Goal: Task Accomplishment & Management: Use online tool/utility

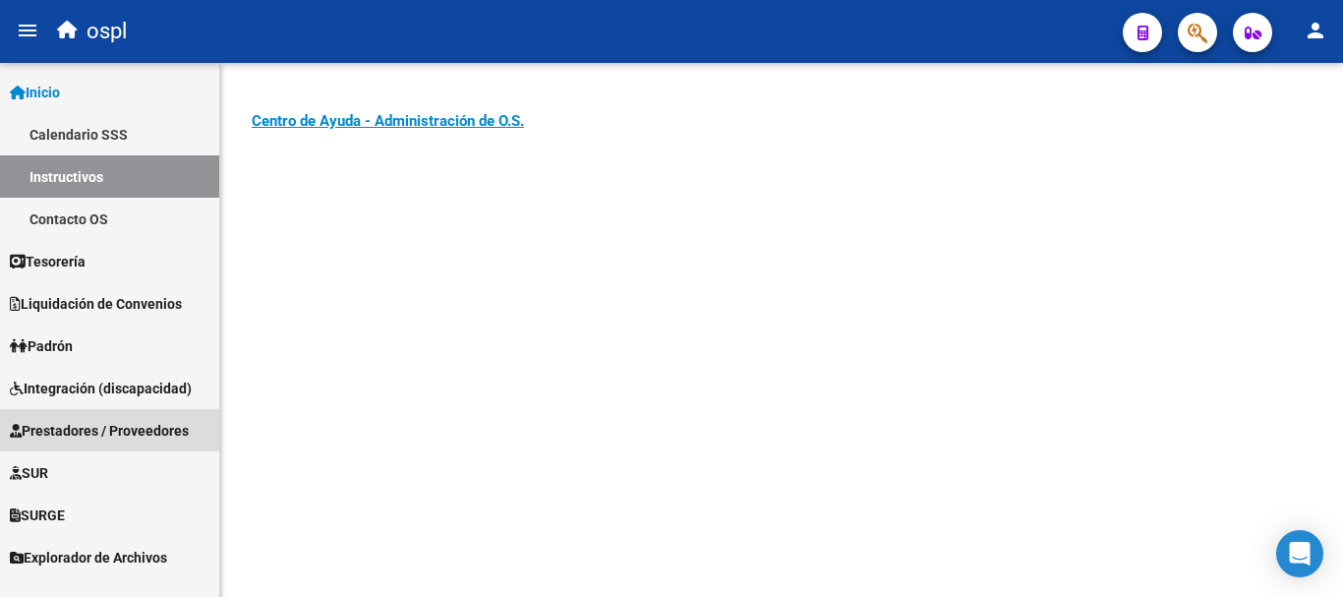
click at [153, 423] on span "Prestadores / Proveedores" at bounding box center [99, 431] width 179 height 22
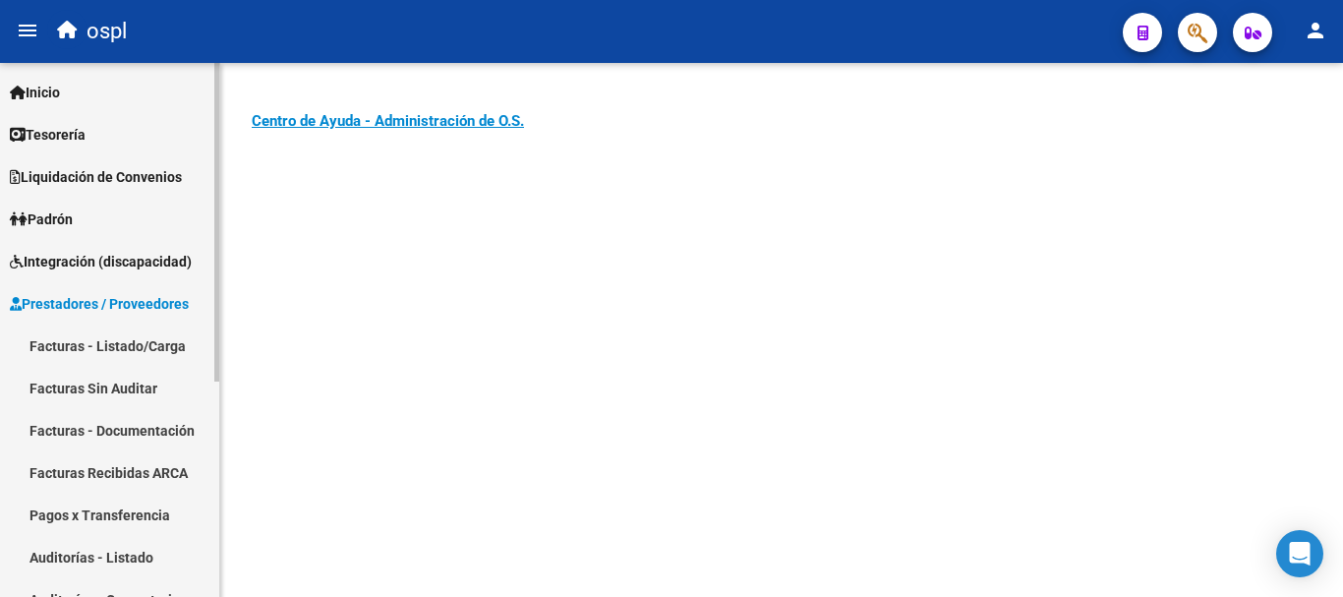
click at [160, 344] on link "Facturas - Listado/Carga" at bounding box center [109, 345] width 219 height 42
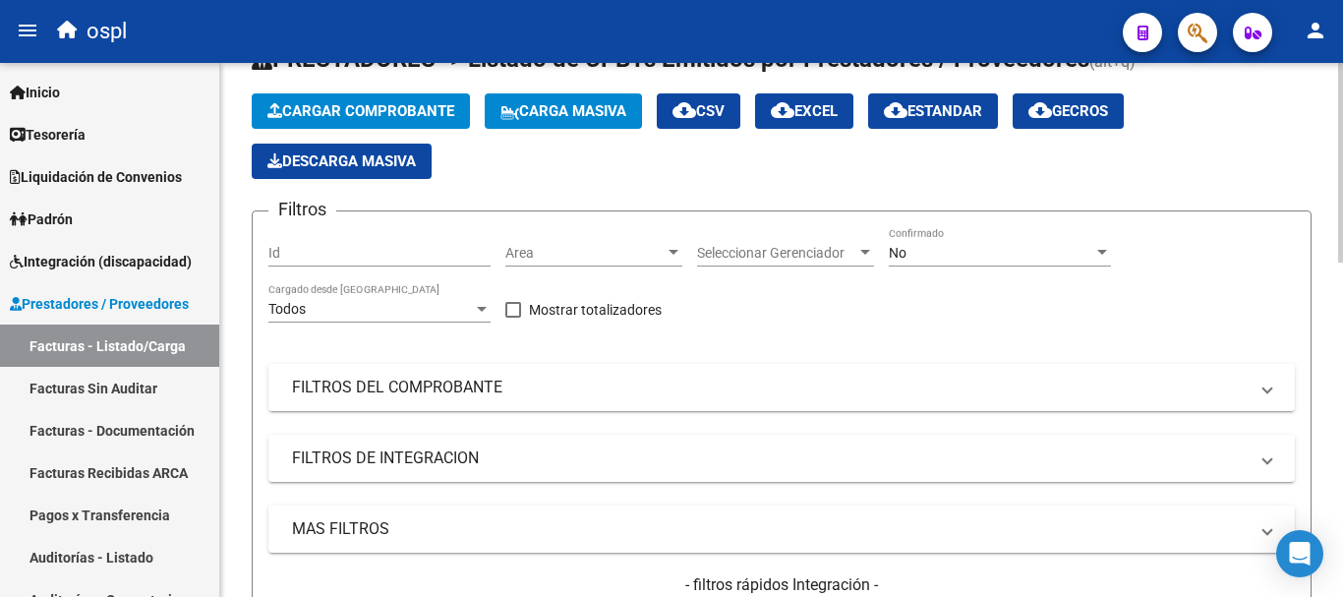
scroll to position [98, 0]
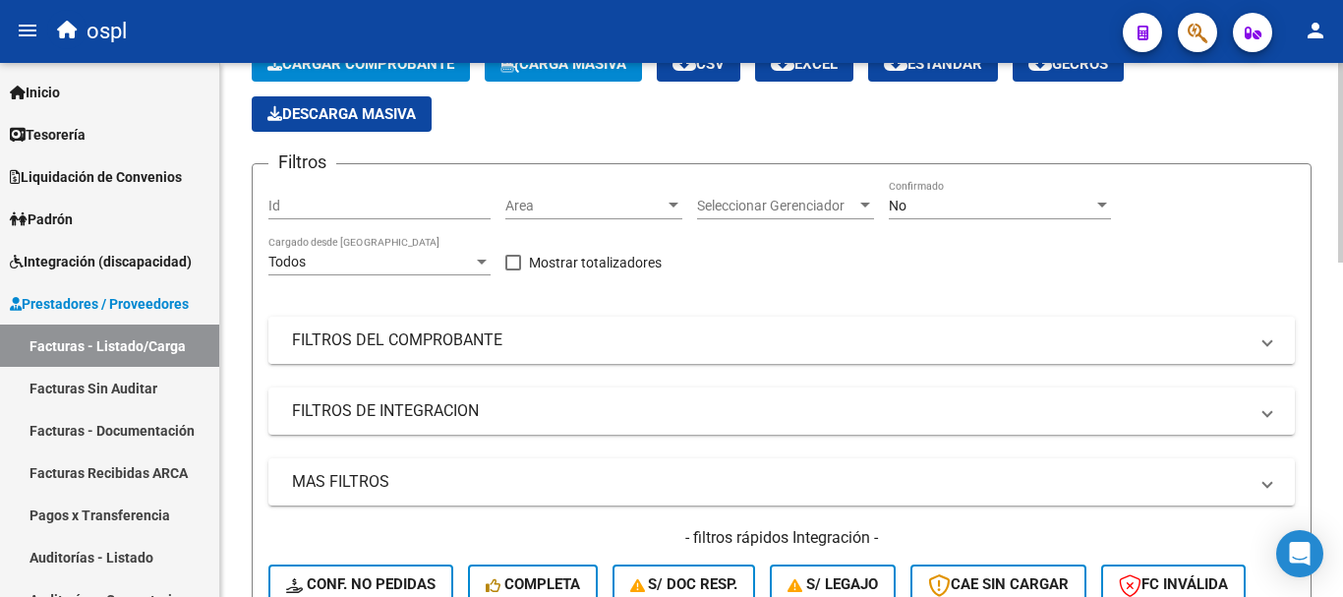
click at [420, 325] on mat-expansion-panel-header "FILTROS DEL COMPROBANTE" at bounding box center [781, 340] width 1026 height 47
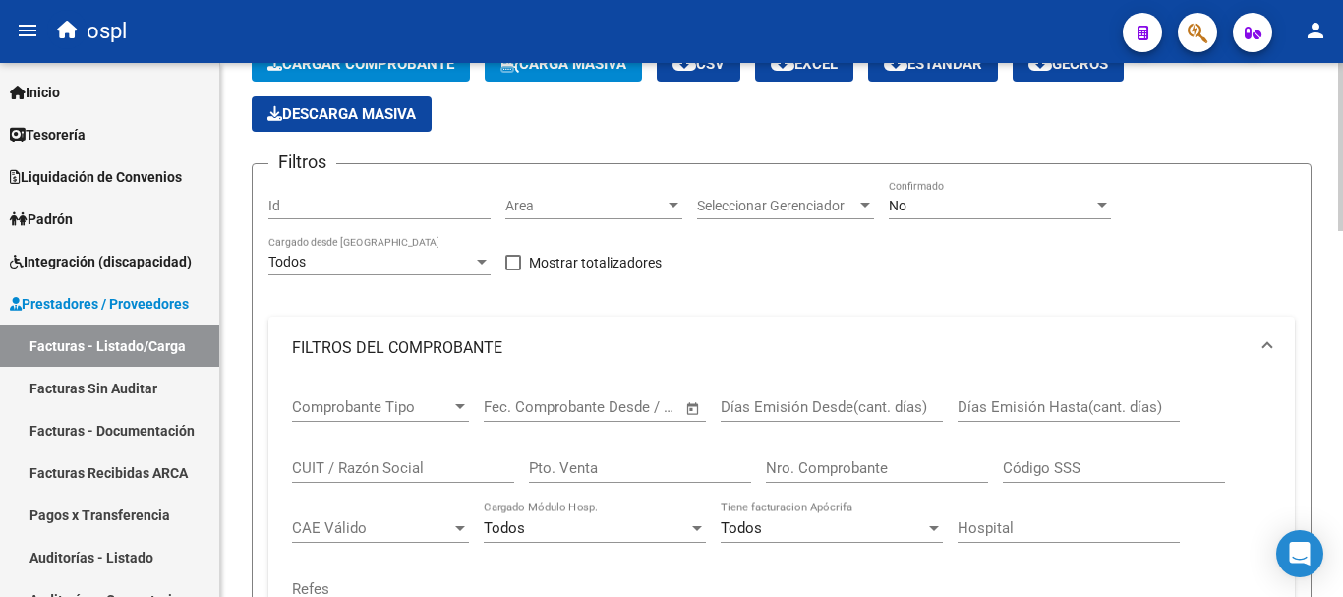
click at [398, 470] on input "CUIT / Razón Social" at bounding box center [403, 468] width 222 height 18
type input "a"
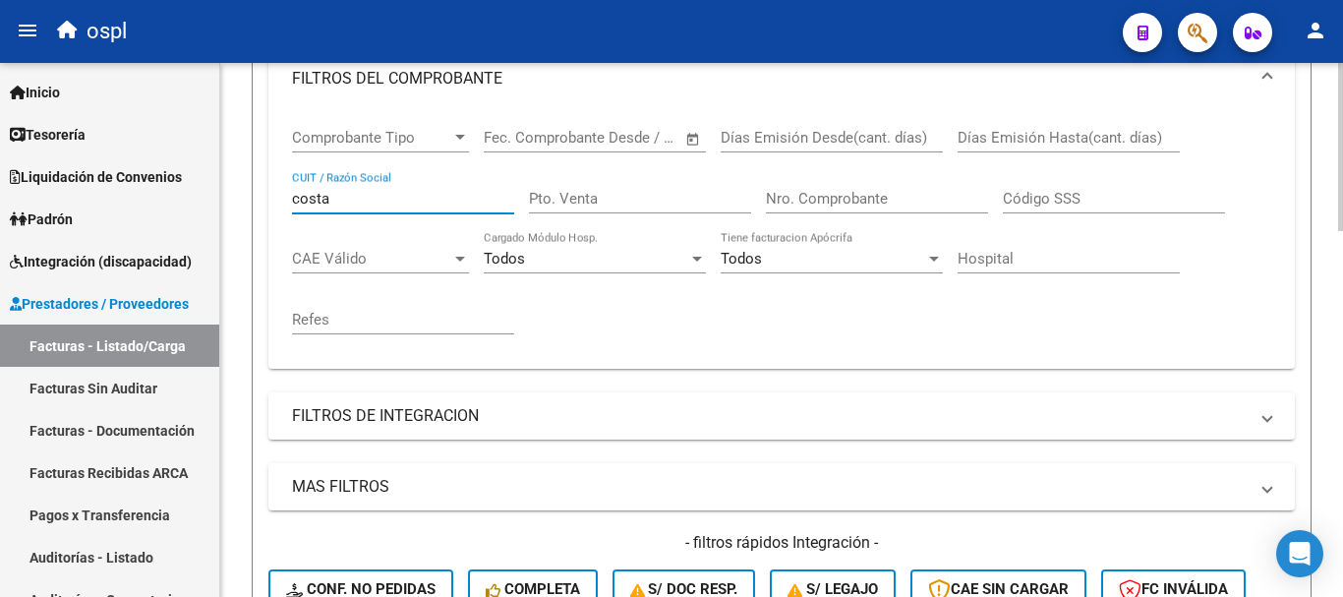
scroll to position [492, 0]
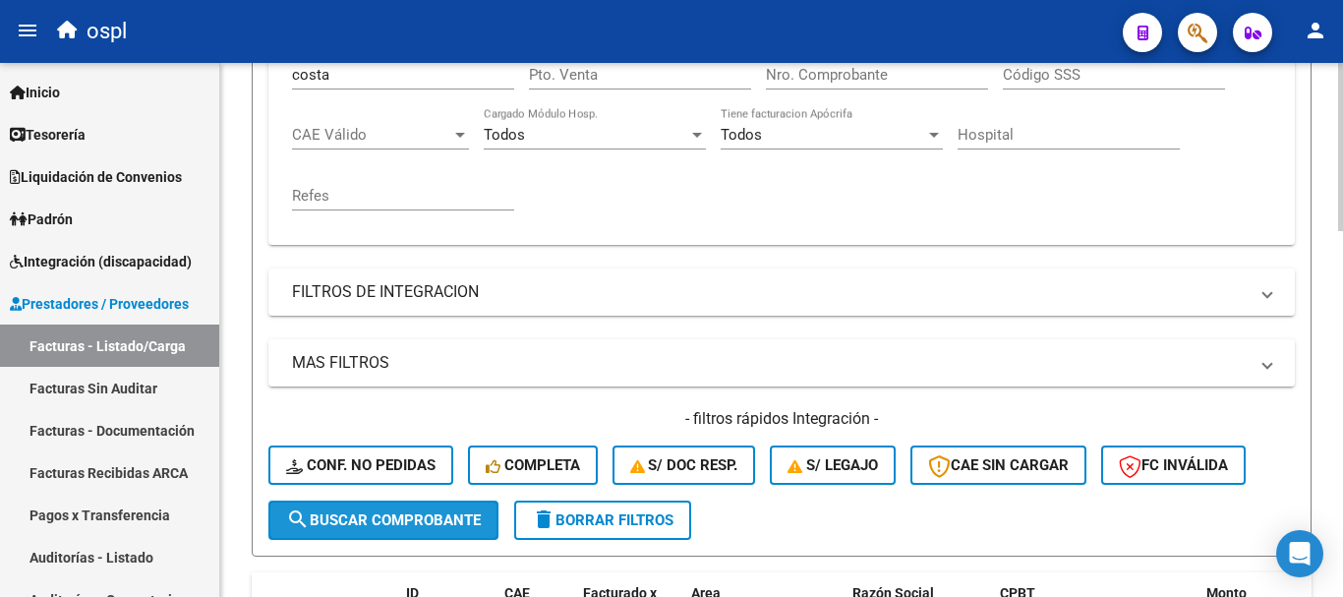
click at [462, 525] on span "search Buscar Comprobante" at bounding box center [383, 520] width 195 height 18
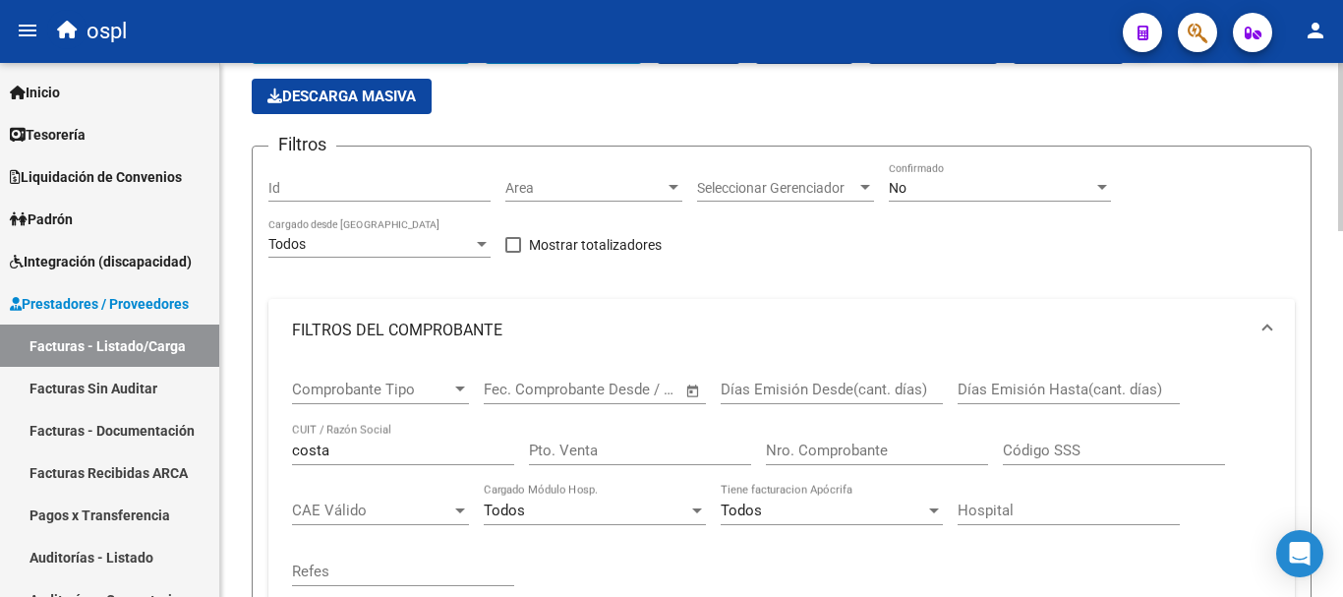
scroll to position [98, 0]
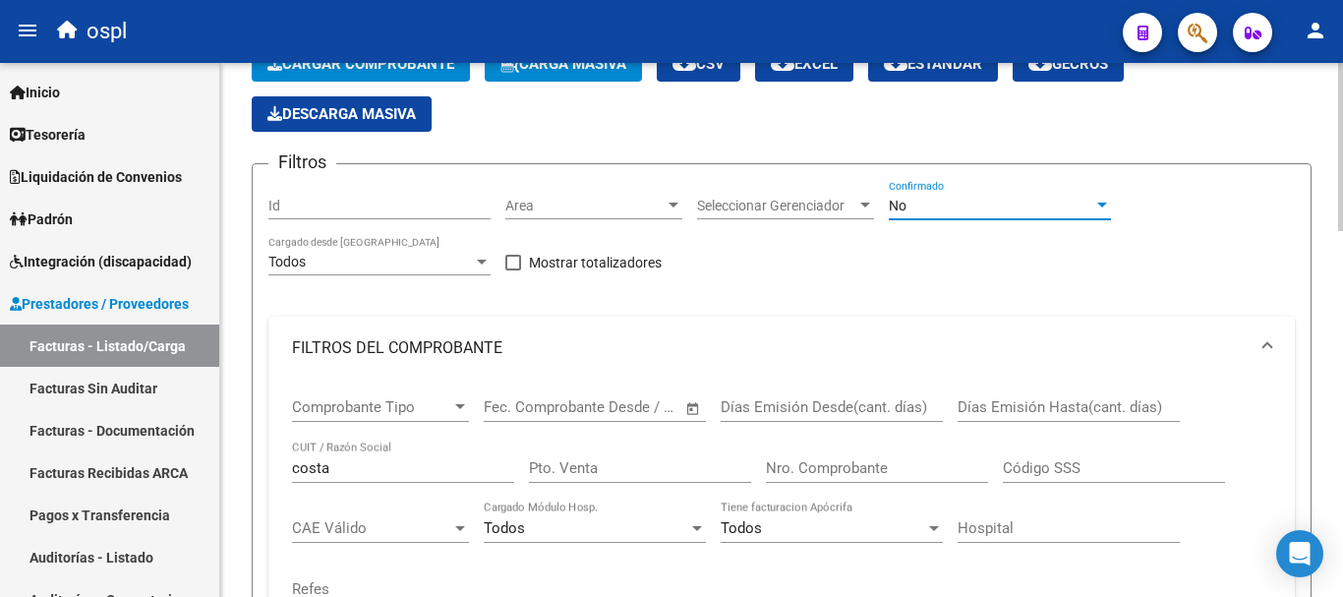
click at [925, 205] on div "No" at bounding box center [991, 206] width 205 height 17
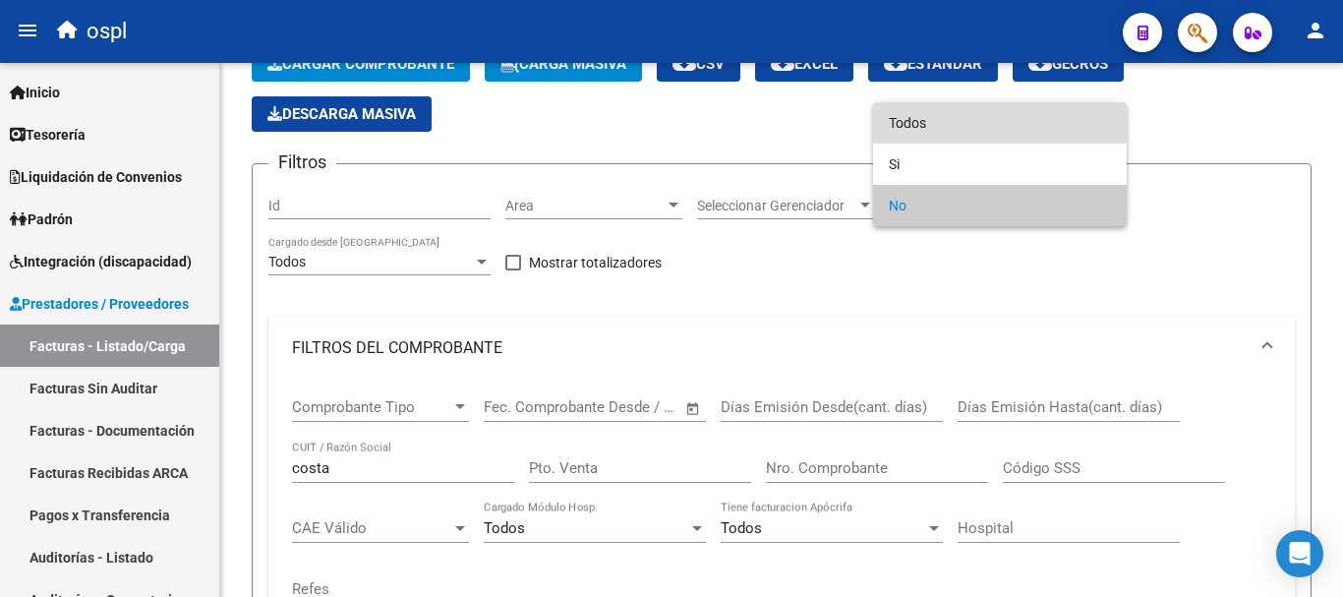
click at [944, 121] on span "Todos" at bounding box center [1000, 122] width 222 height 41
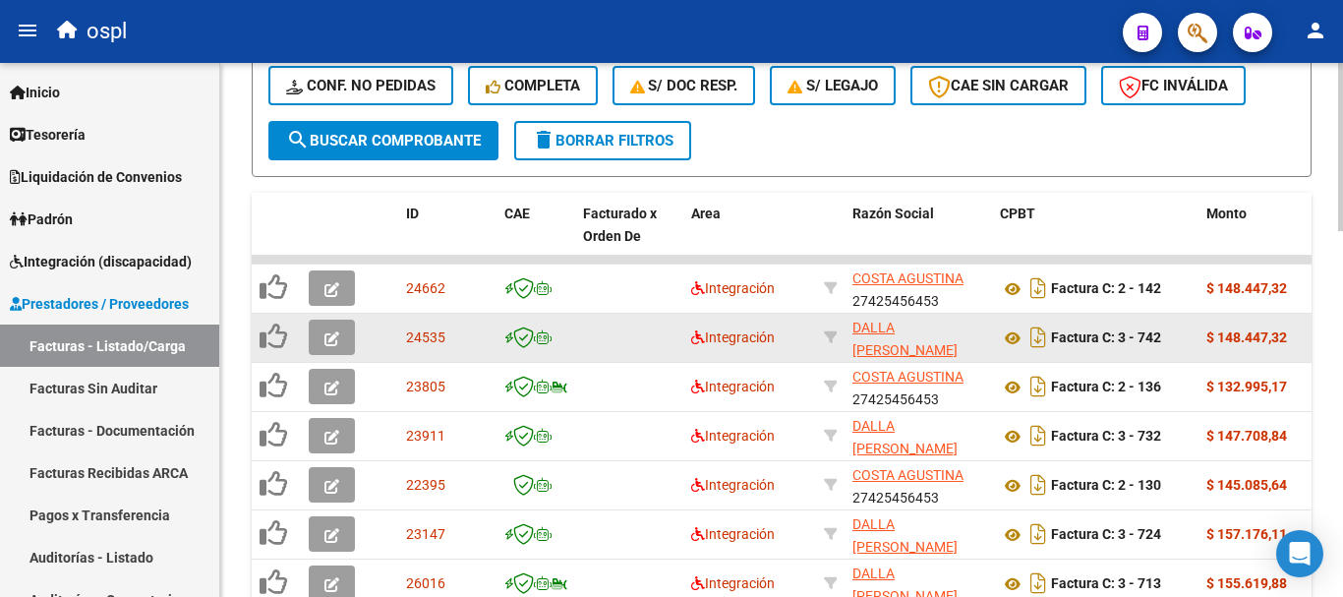
scroll to position [885, 0]
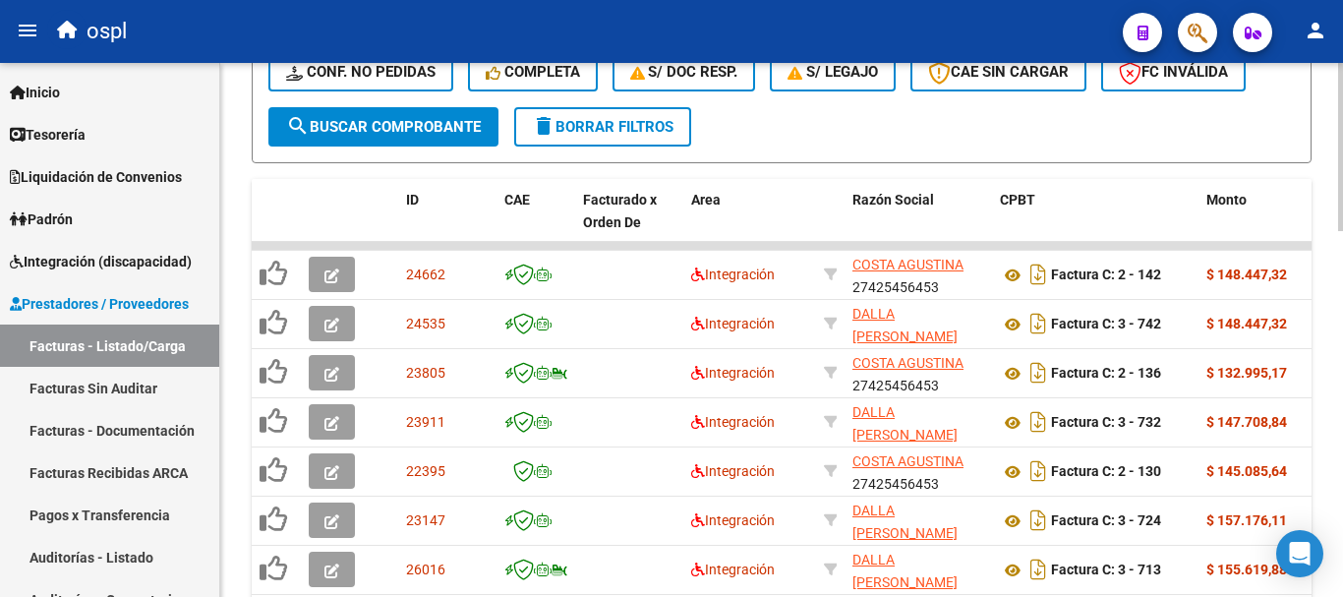
click at [454, 123] on span "search Buscar Comprobante" at bounding box center [383, 127] width 195 height 18
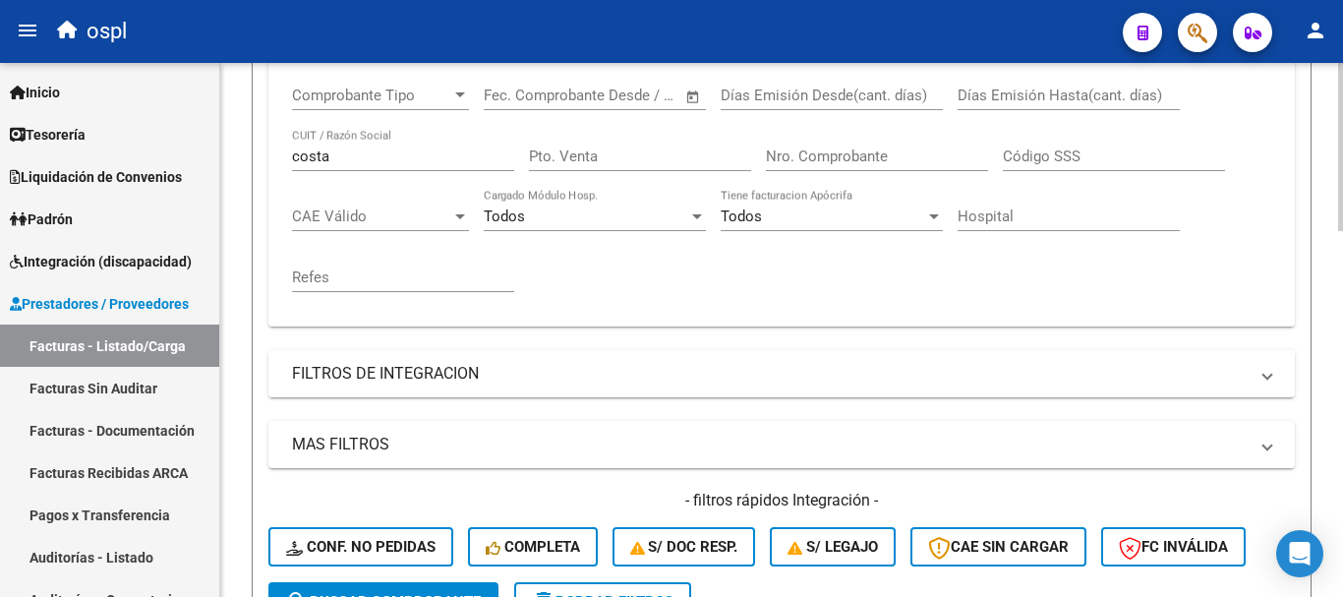
scroll to position [393, 0]
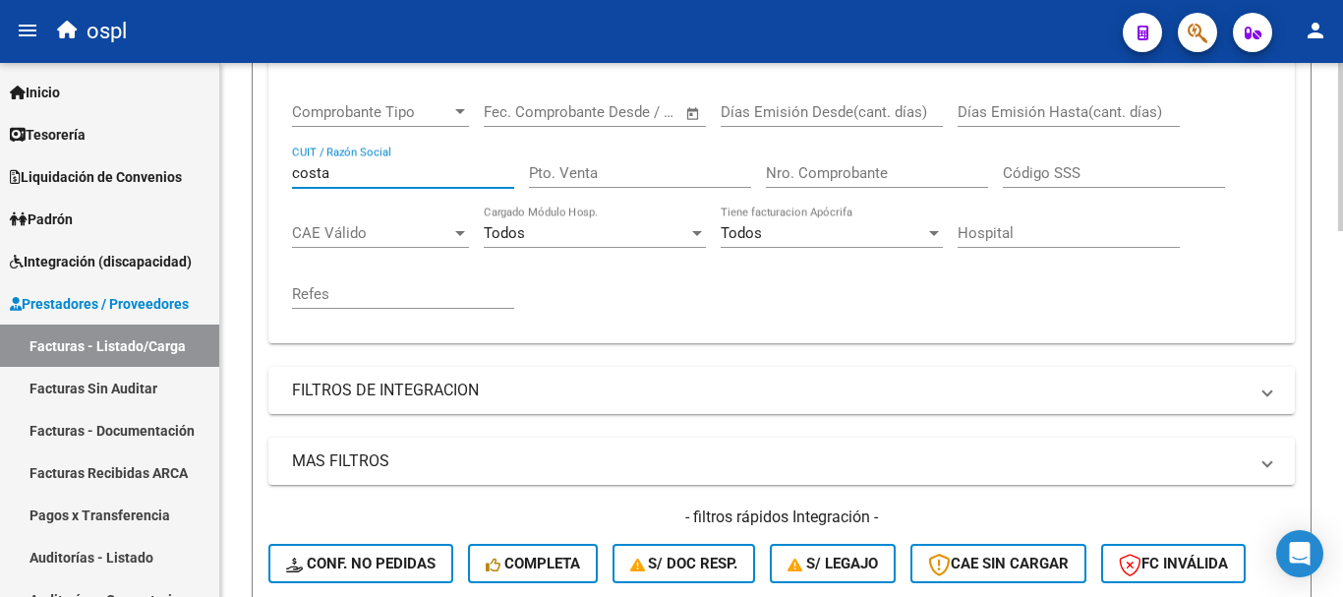
drag, startPoint x: 257, startPoint y: 147, endPoint x: 241, endPoint y: 146, distance: 15.9
click at [241, 146] on div "Video tutorial PRESTADORES -> Listado de CPBTs Emitidos por Prestadores / Prove…" at bounding box center [781, 511] width 1123 height 1683
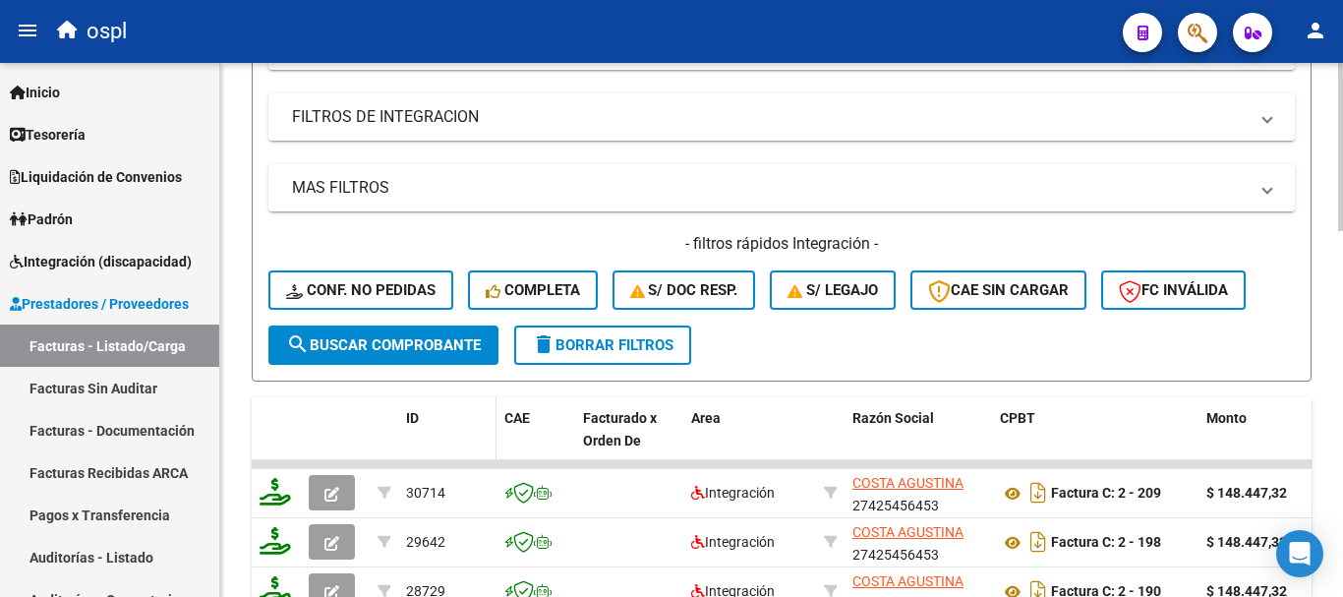
scroll to position [688, 0]
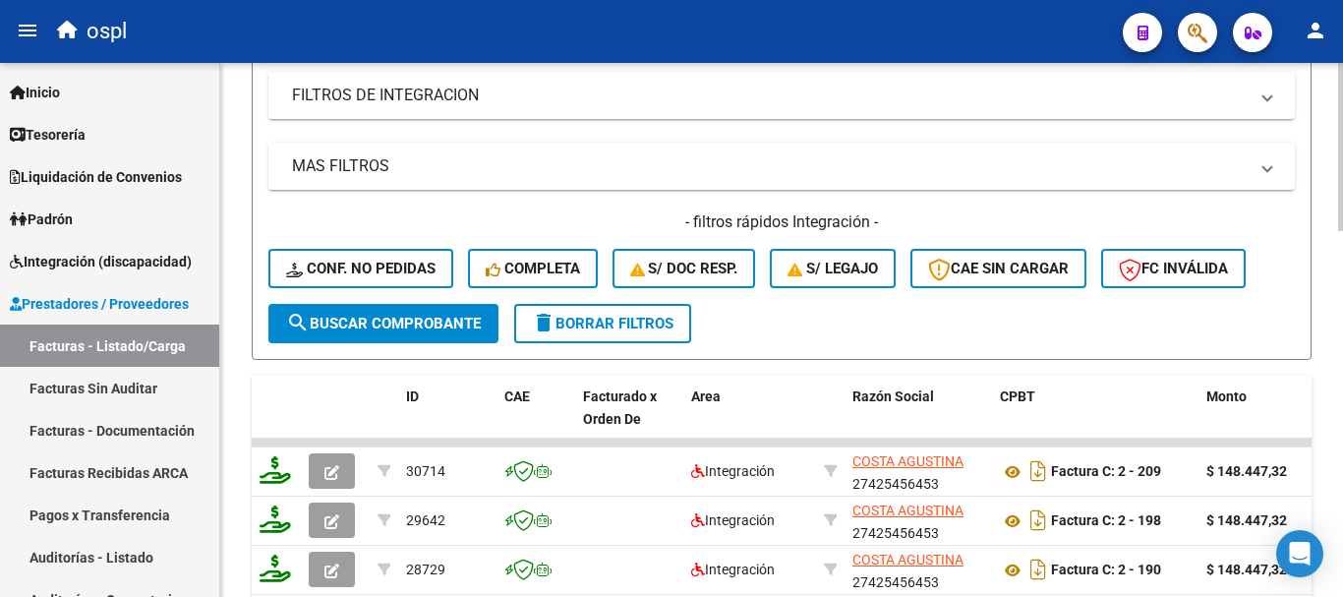
type input "[PERSON_NAME]"
click at [462, 326] on span "search Buscar Comprobante" at bounding box center [383, 324] width 195 height 18
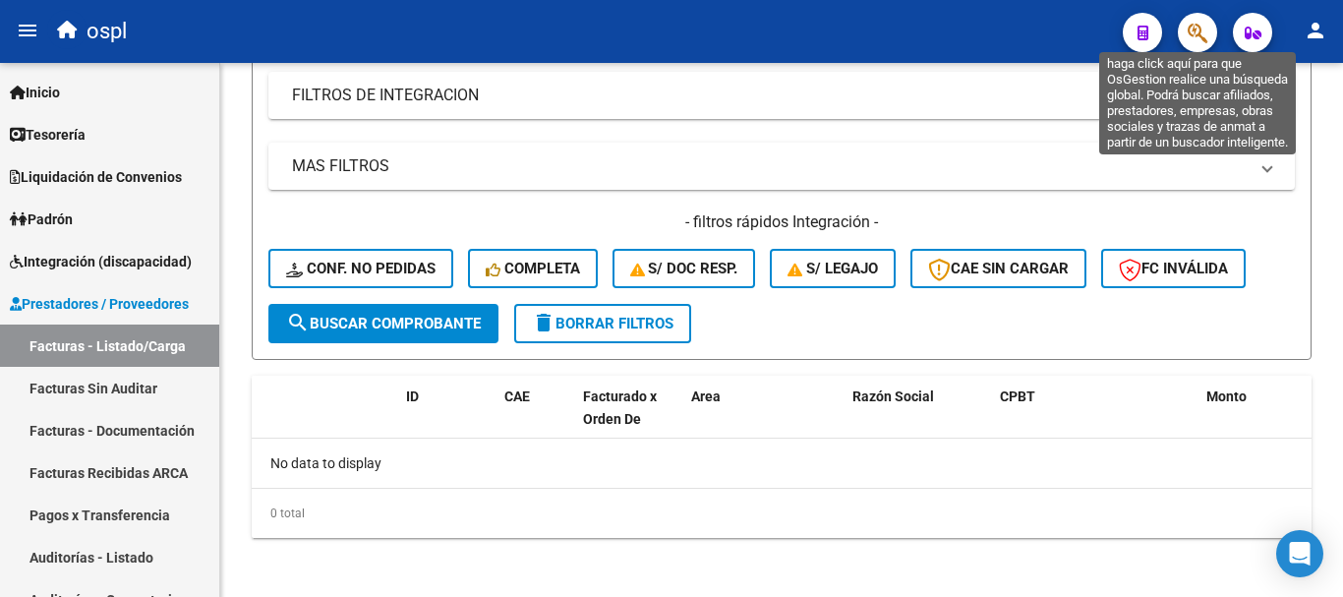
click at [1200, 30] on icon "button" at bounding box center [1198, 33] width 20 height 23
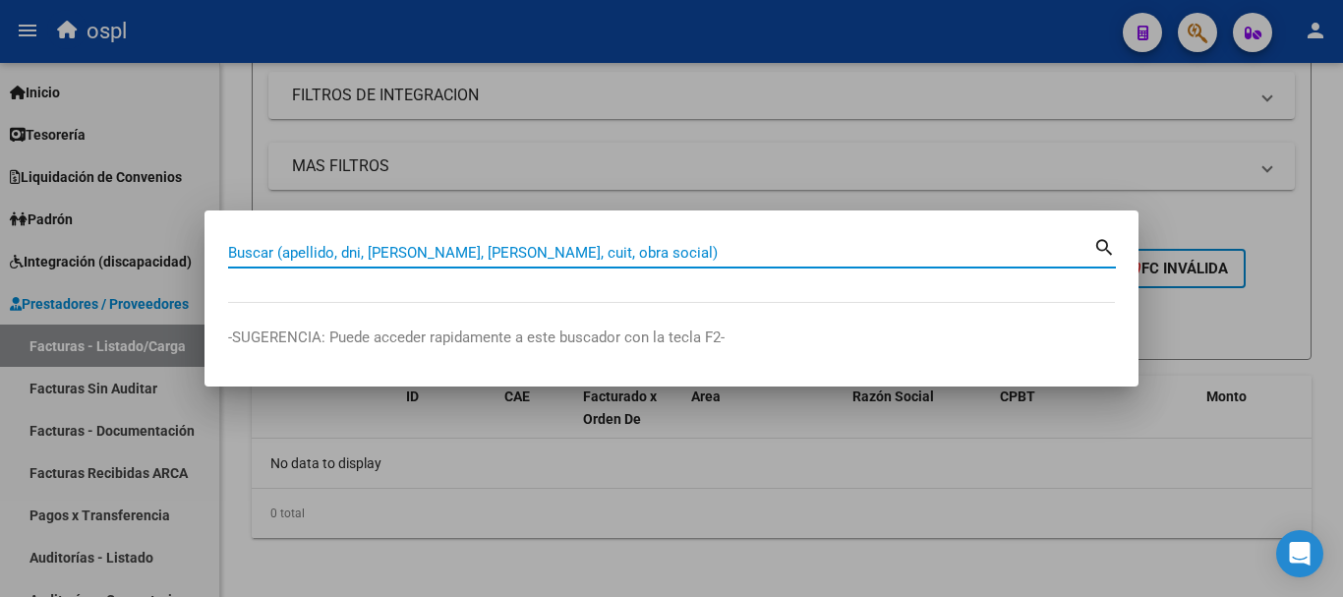
click at [616, 248] on input "Buscar (apellido, dni, [PERSON_NAME], [PERSON_NAME], cuit, obra social)" at bounding box center [660, 253] width 865 height 18
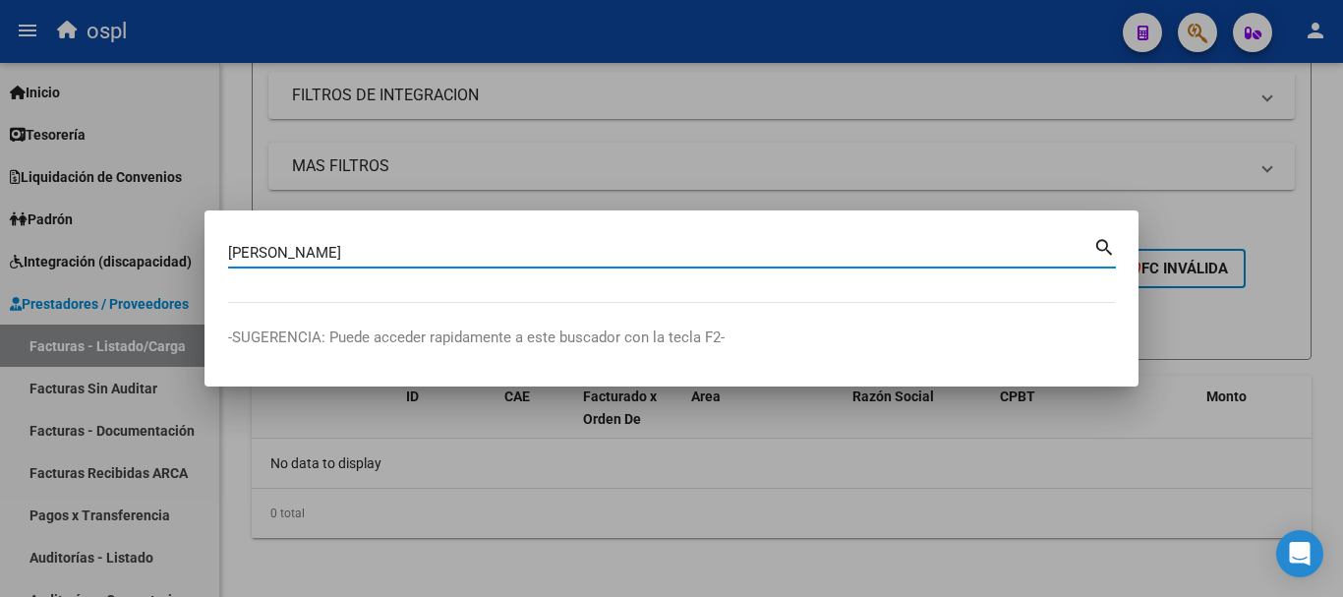
type input "[PERSON_NAME]"
click at [1098, 249] on mat-icon "search" at bounding box center [1104, 246] width 23 height 24
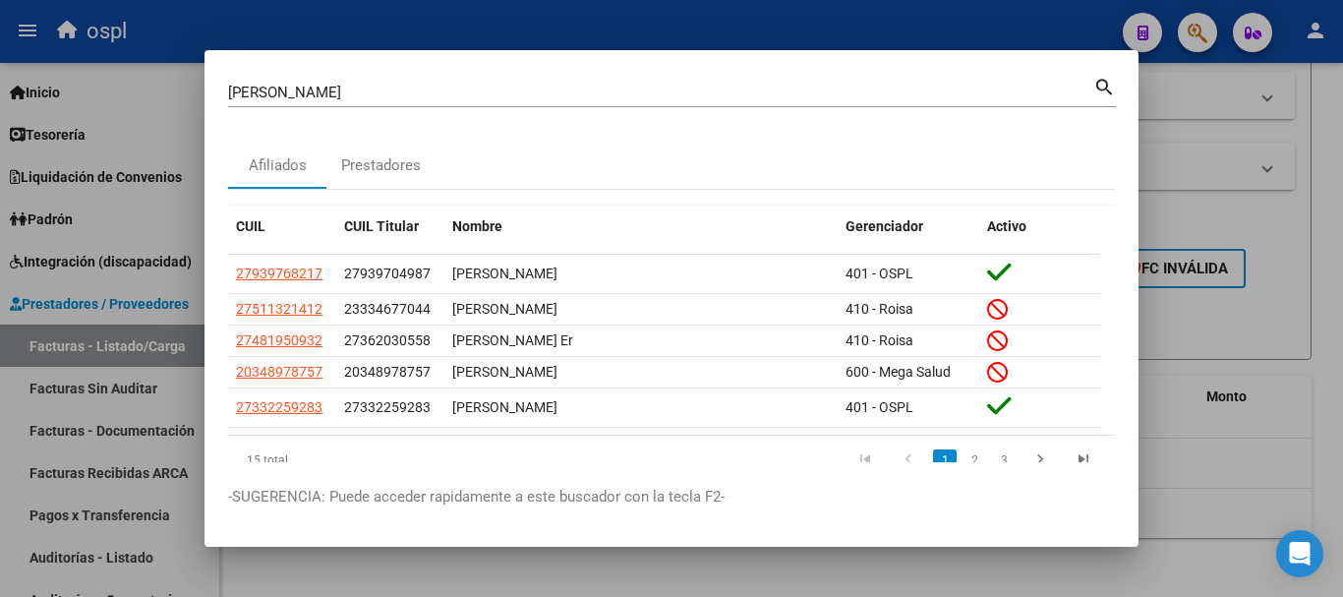
click at [1203, 79] on div at bounding box center [671, 298] width 1343 height 597
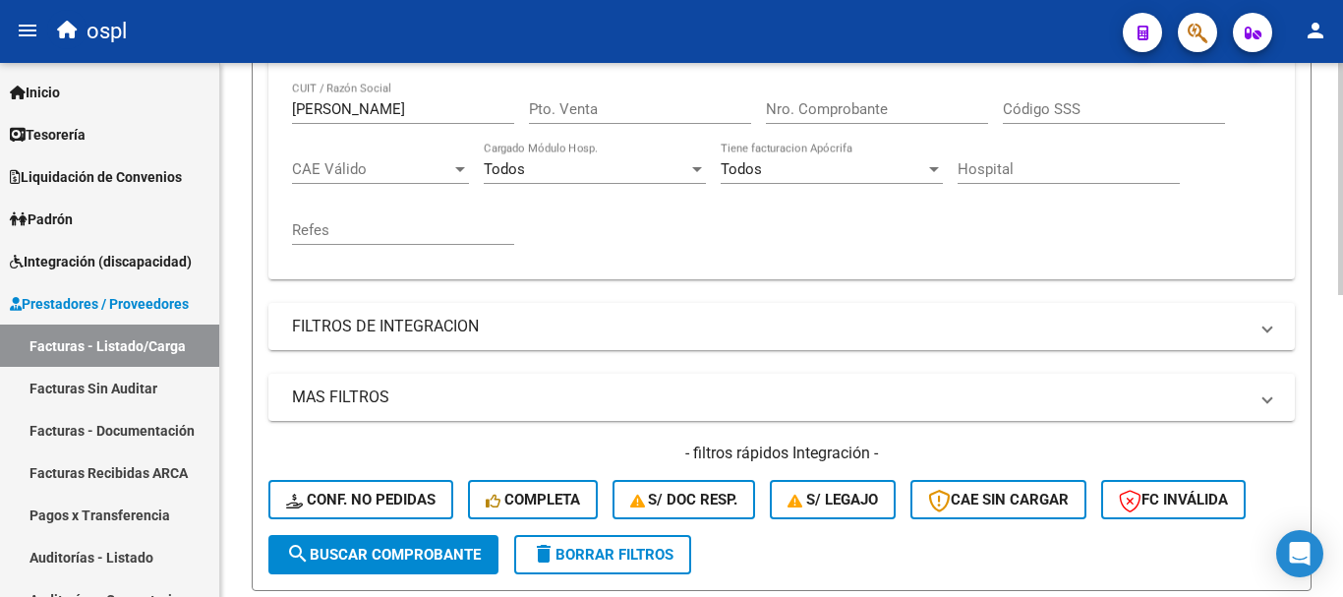
scroll to position [393, 0]
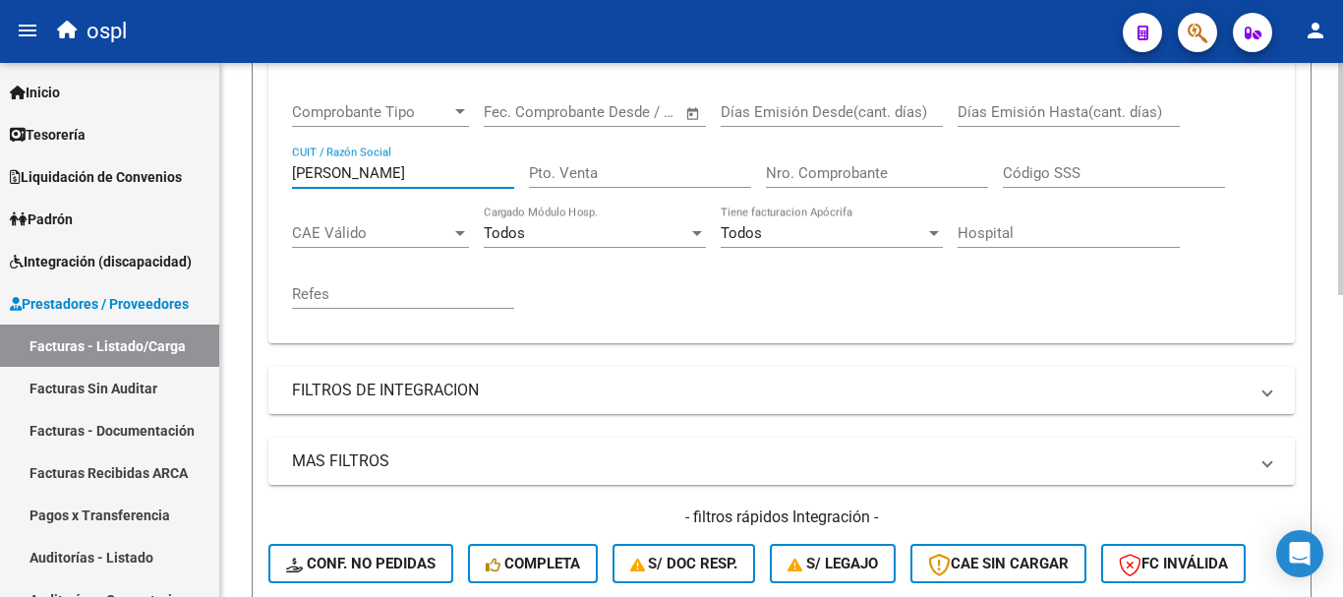
drag, startPoint x: 355, startPoint y: 172, endPoint x: 221, endPoint y: 154, distance: 134.9
click at [221, 154] on div "Video tutorial PRESTADORES -> Listado de CPBTs Emitidos por Prestadores / Prove…" at bounding box center [781, 283] width 1123 height 1226
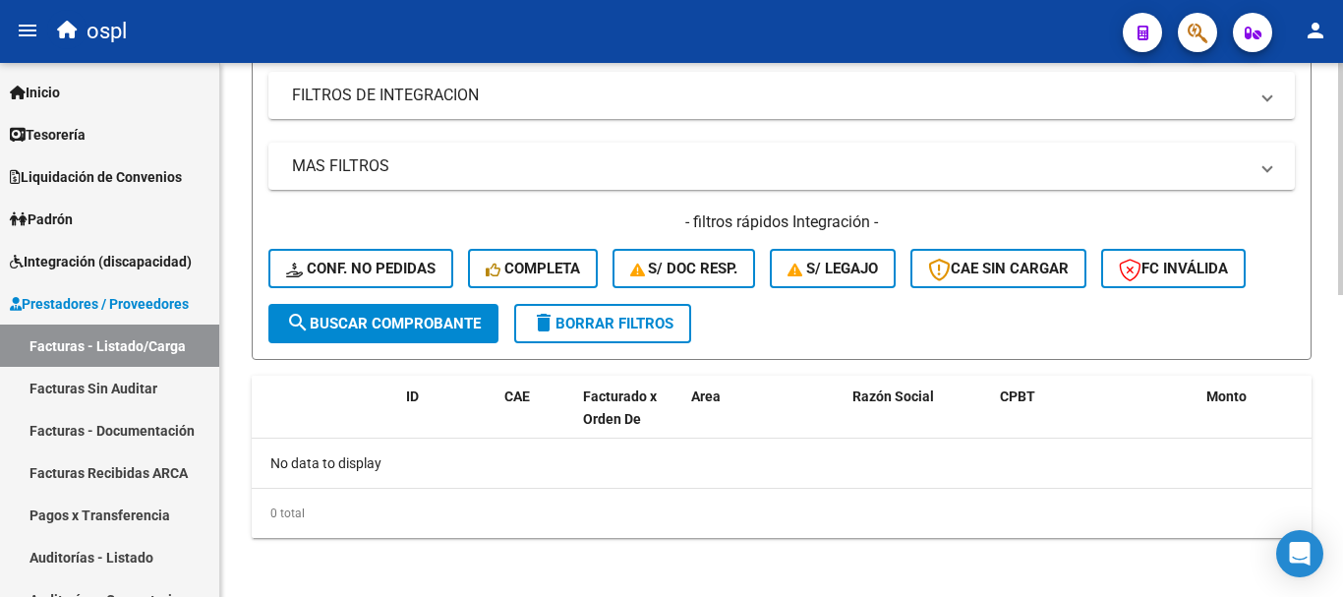
type input "[PERSON_NAME]"
click at [394, 330] on span "search Buscar Comprobante" at bounding box center [383, 324] width 195 height 18
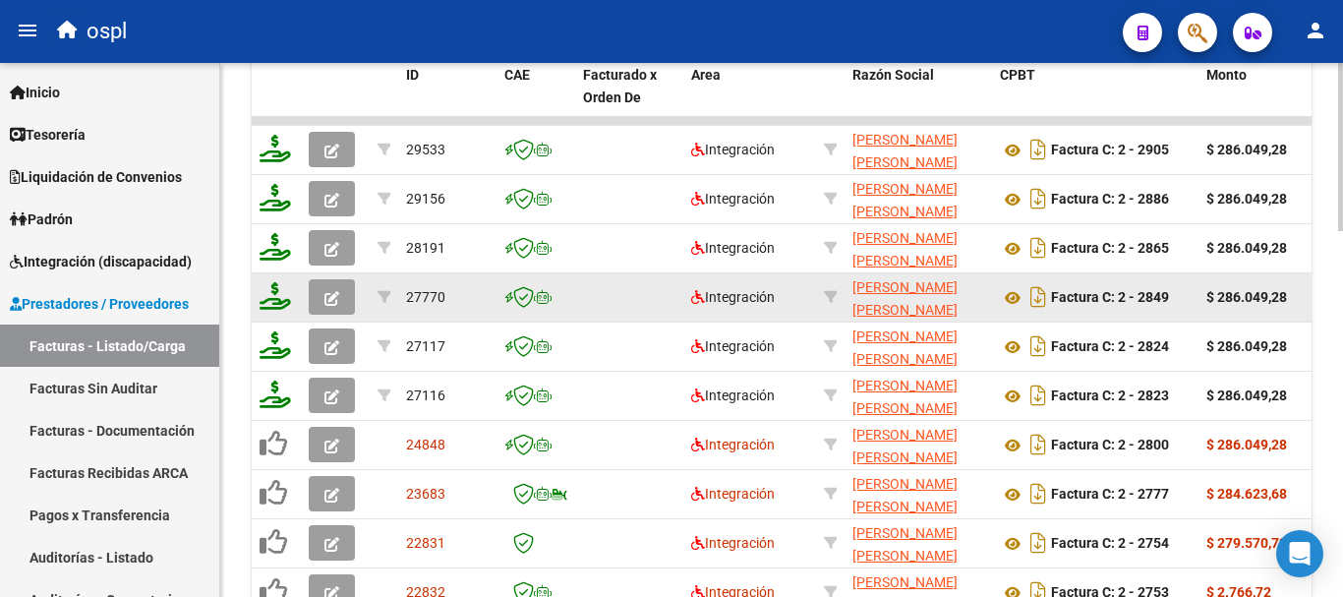
scroll to position [968, 0]
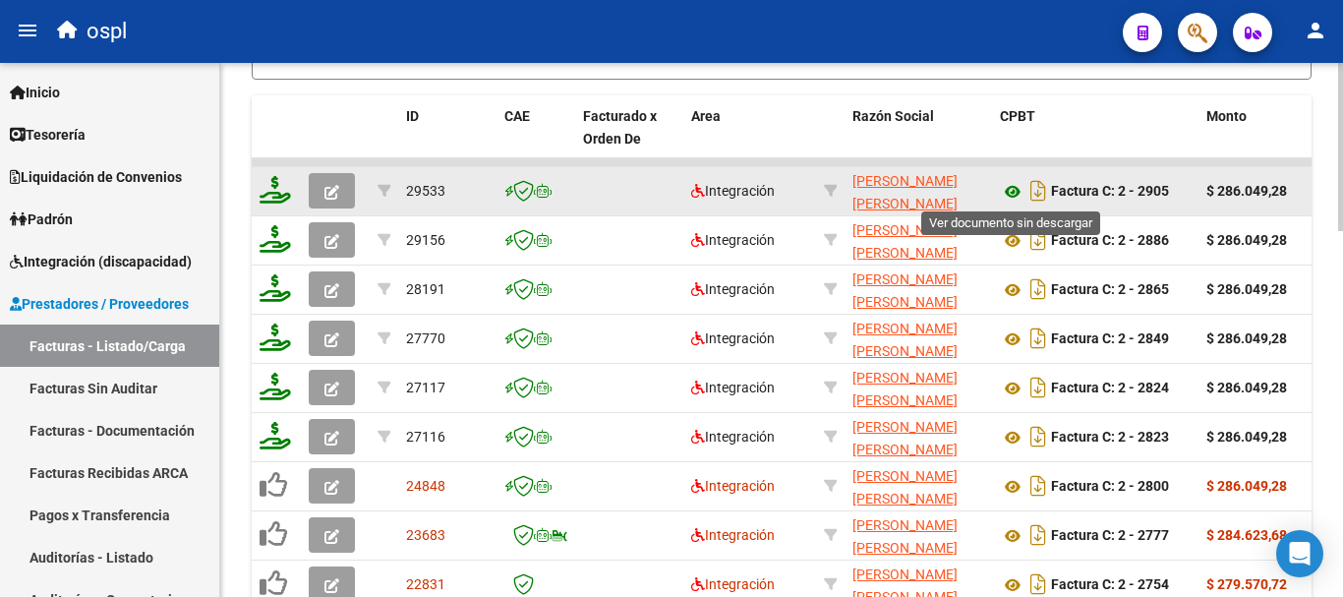
click at [1019, 186] on icon at bounding box center [1013, 192] width 26 height 24
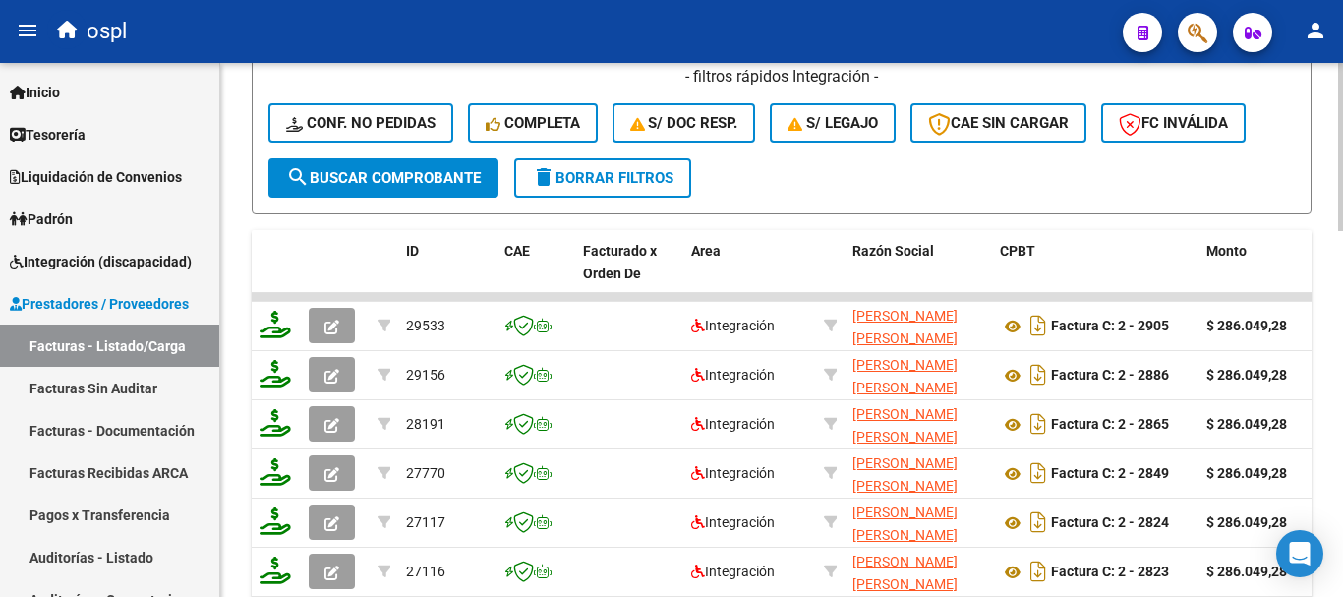
scroll to position [772, 0]
